Goal: Task Accomplishment & Management: Use online tool/utility

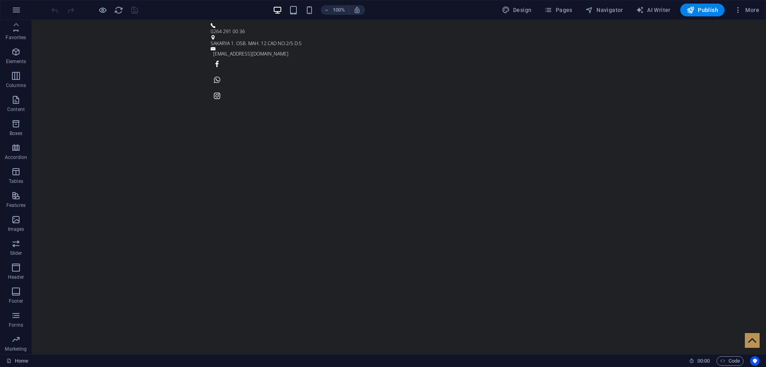
scroll to position [25, 0]
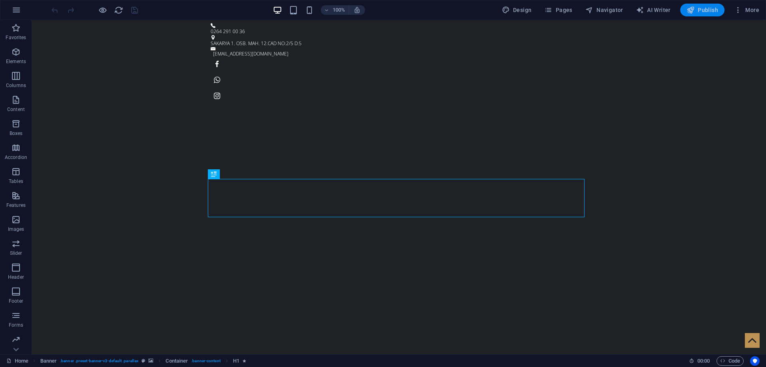
click at [697, 11] on span "Publish" at bounding box center [703, 10] width 32 height 8
click at [739, 7] on icon "button" at bounding box center [738, 10] width 8 height 8
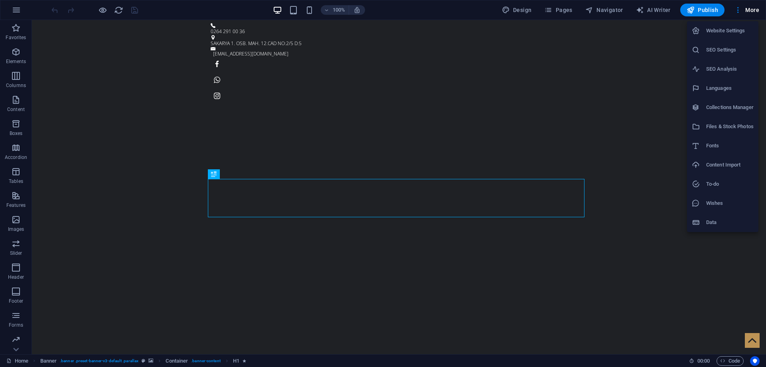
click at [199, 13] on div at bounding box center [383, 183] width 766 height 367
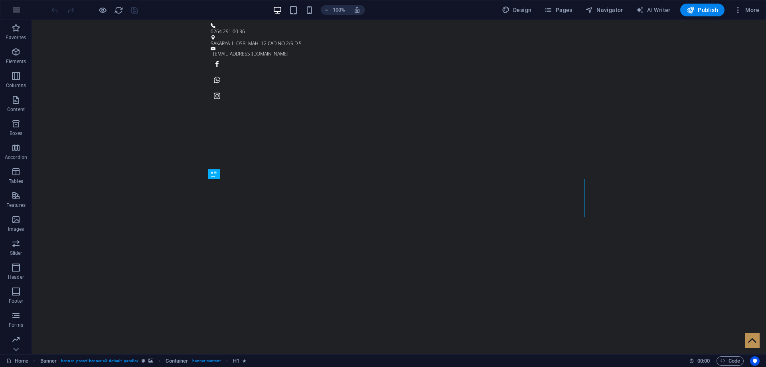
click at [14, 11] on icon "button" at bounding box center [17, 10] width 10 height 10
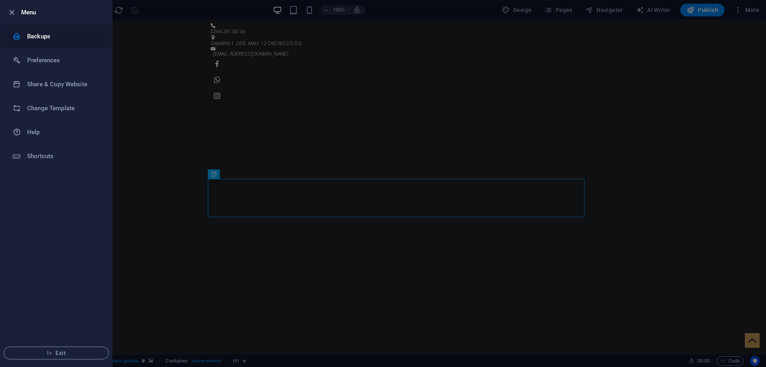
click at [57, 36] on h6 "Backups" at bounding box center [64, 37] width 74 height 10
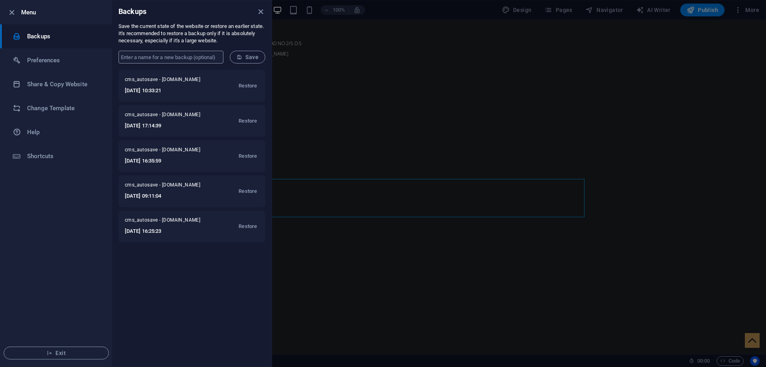
click at [199, 56] on input "text" at bounding box center [171, 57] width 105 height 13
click at [232, 44] on p "Save the current state of the website or restore an earlier state. It's recomme…" at bounding box center [192, 34] width 147 height 22
click at [262, 11] on icon "close" at bounding box center [260, 11] width 9 height 9
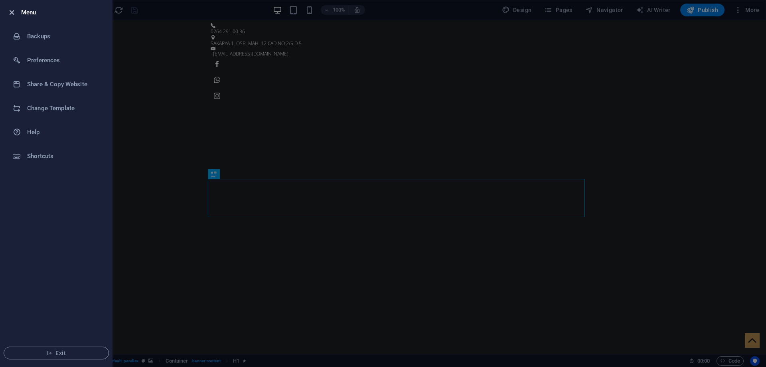
click at [13, 12] on icon "button" at bounding box center [11, 12] width 9 height 9
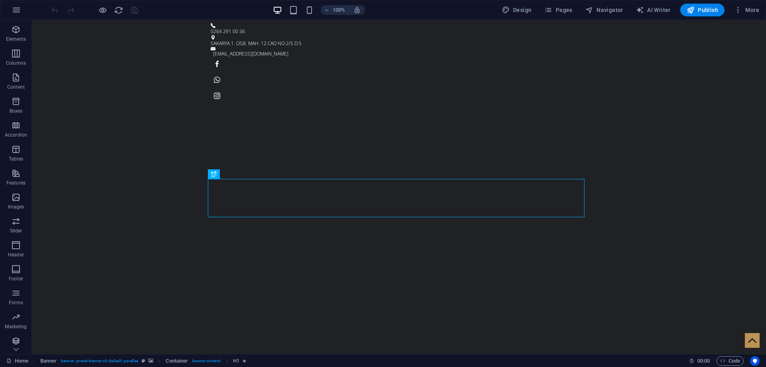
scroll to position [25, 0]
click at [23, 360] on link "Home" at bounding box center [17, 361] width 22 height 10
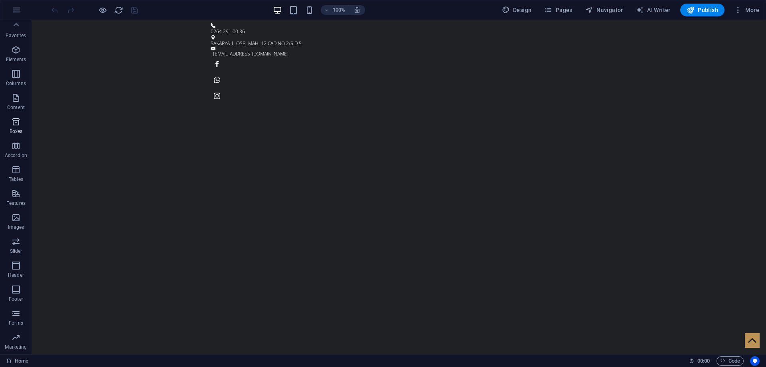
scroll to position [0, 0]
click at [16, 55] on icon "button" at bounding box center [16, 52] width 10 height 10
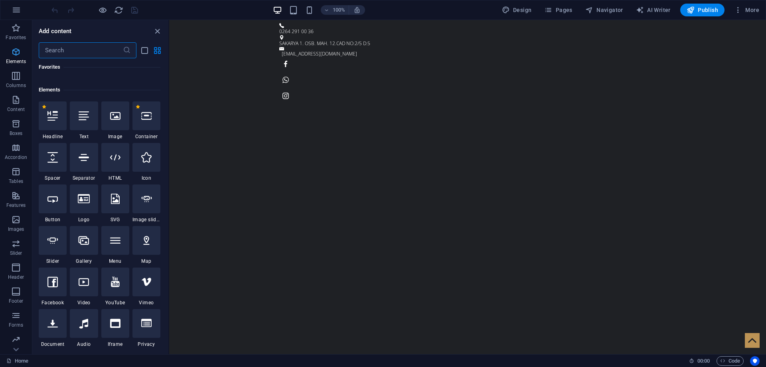
scroll to position [85, 0]
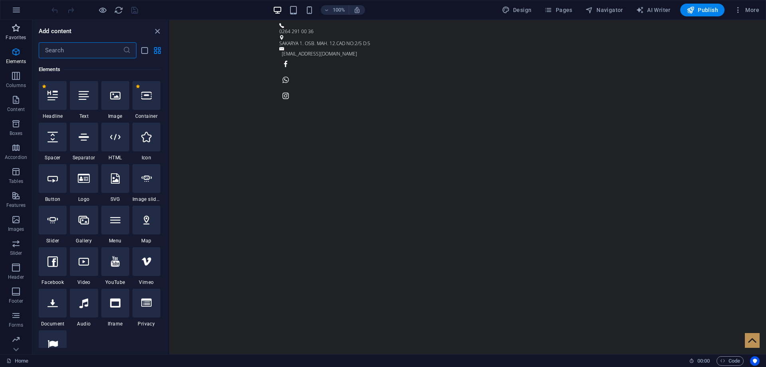
click at [2, 43] on button "Favorites" at bounding box center [16, 32] width 32 height 24
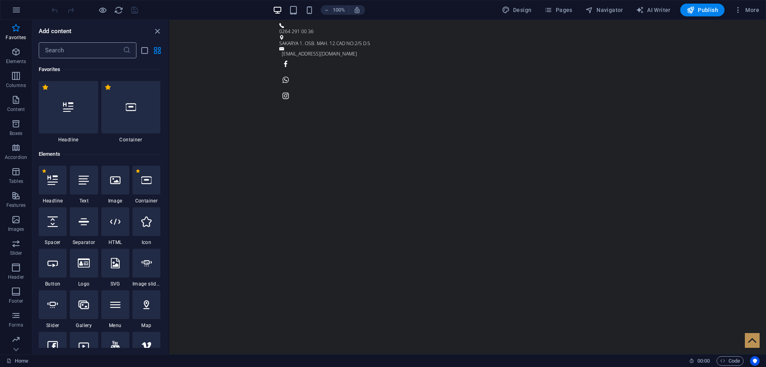
scroll to position [0, 0]
click at [20, 5] on icon "button" at bounding box center [17, 10] width 10 height 10
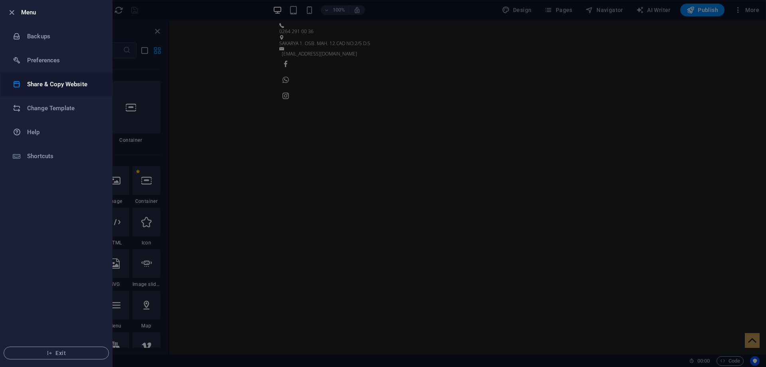
click at [73, 87] on h6 "Share & Copy Website" at bounding box center [64, 84] width 74 height 10
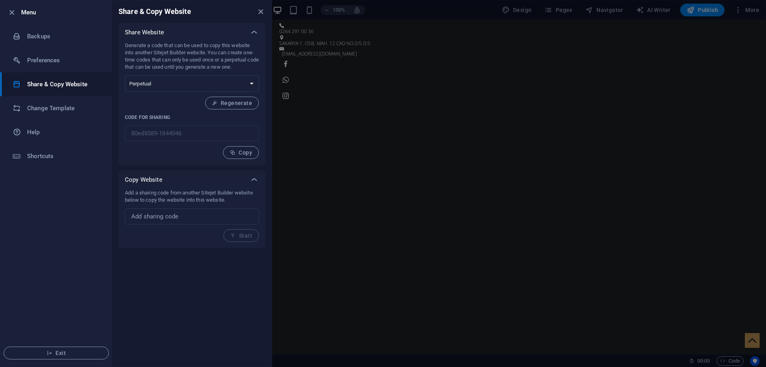
drag, startPoint x: 168, startPoint y: 46, endPoint x: 247, endPoint y: 56, distance: 79.6
click at [247, 56] on p "Generate a code that can be used to copy this website into another Sitejet Buil…" at bounding box center [192, 56] width 134 height 29
click at [242, 56] on div at bounding box center [242, 56] width 0 height 0
